Goal: Find specific page/section: Find specific page/section

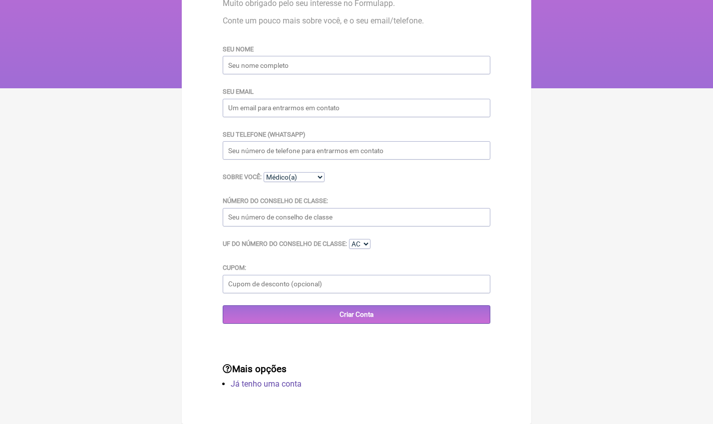
scroll to position [111, 0]
click at [254, 381] on link "Já tenho uma conta" at bounding box center [266, 384] width 71 height 9
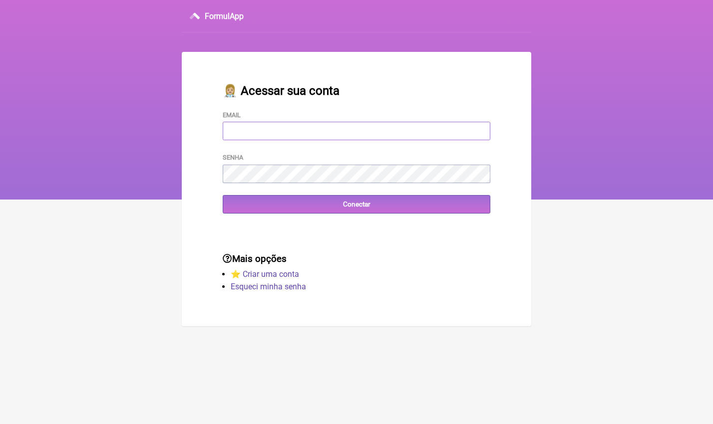
type input "[EMAIL_ADDRESS][DOMAIN_NAME]"
click at [356, 204] on input "Conectar" at bounding box center [357, 204] width 268 height 18
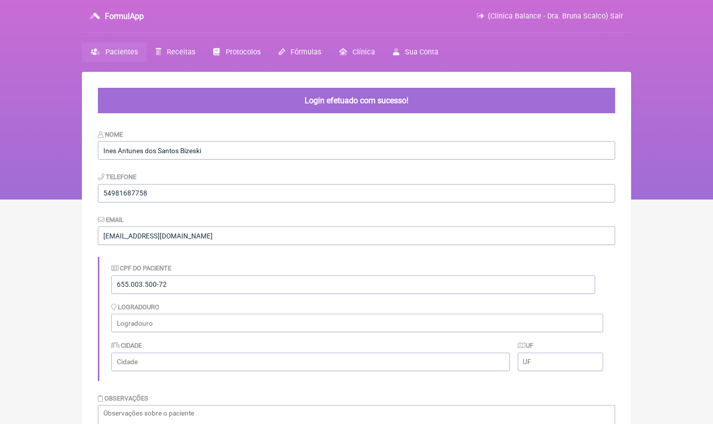
click at [125, 53] on span "Pacientes" at bounding box center [121, 52] width 32 height 8
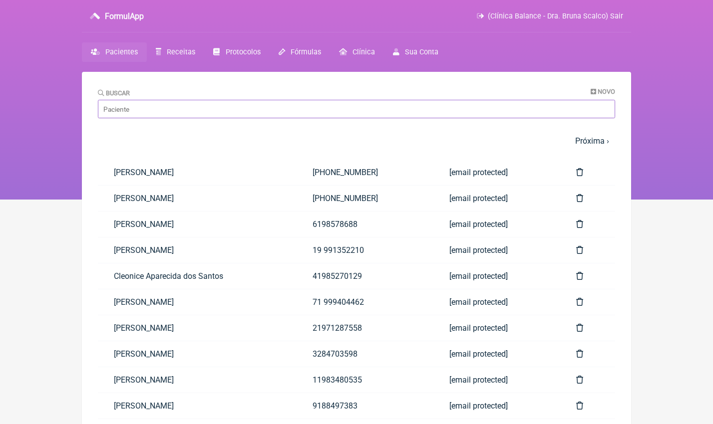
click at [185, 112] on input "Buscar" at bounding box center [356, 109] width 517 height 18
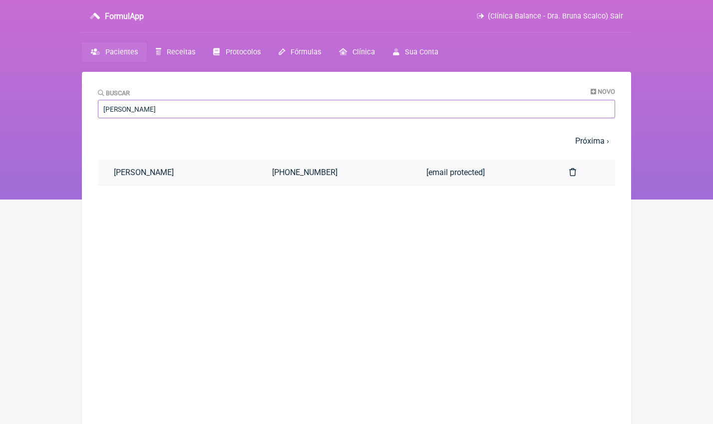
type input "[PERSON_NAME]"
click at [189, 172] on link "[PERSON_NAME]" at bounding box center [177, 172] width 158 height 25
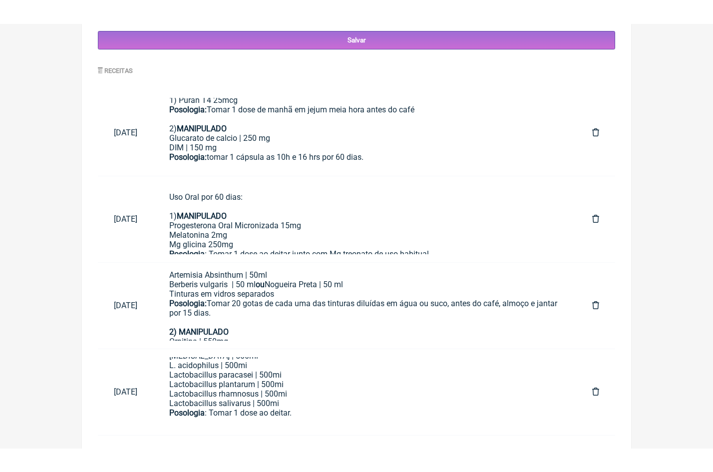
scroll to position [431, 0]
